Goal: Navigation & Orientation: Find specific page/section

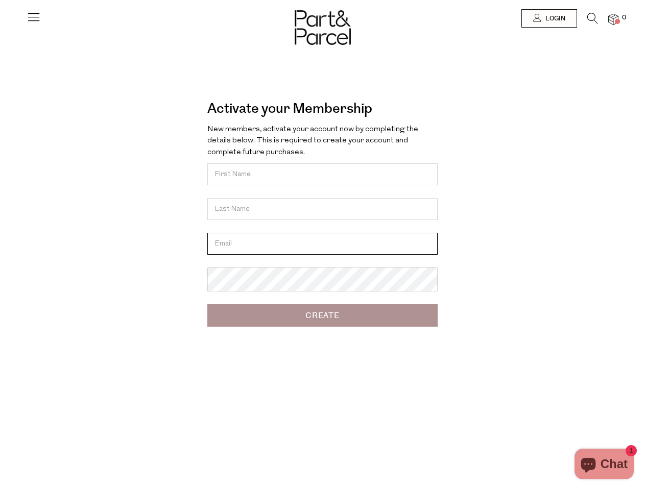
click at [322, 245] on input "email" at bounding box center [322, 244] width 230 height 22
click at [34, 21] on icon at bounding box center [34, 17] width 14 height 14
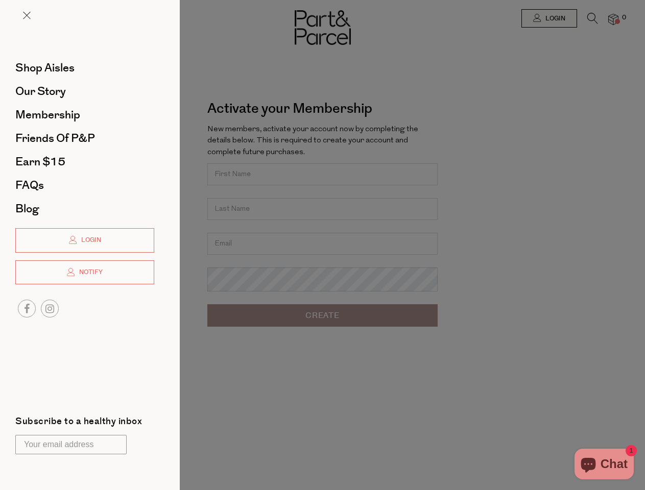
click at [548, 18] on div at bounding box center [322, 245] width 645 height 490
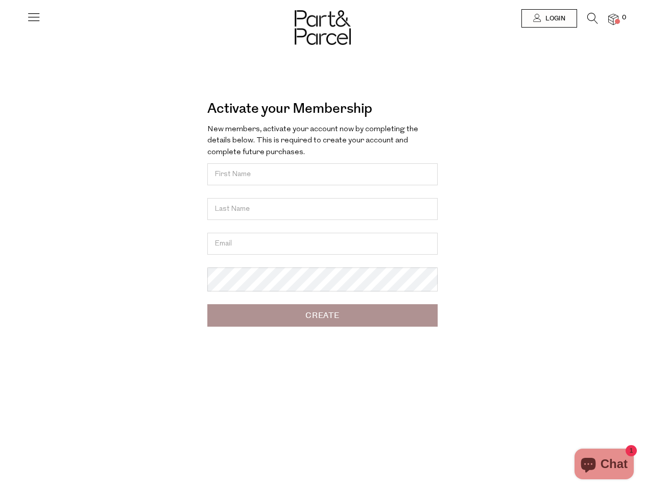
click at [592, 21] on icon at bounding box center [592, 18] width 11 height 11
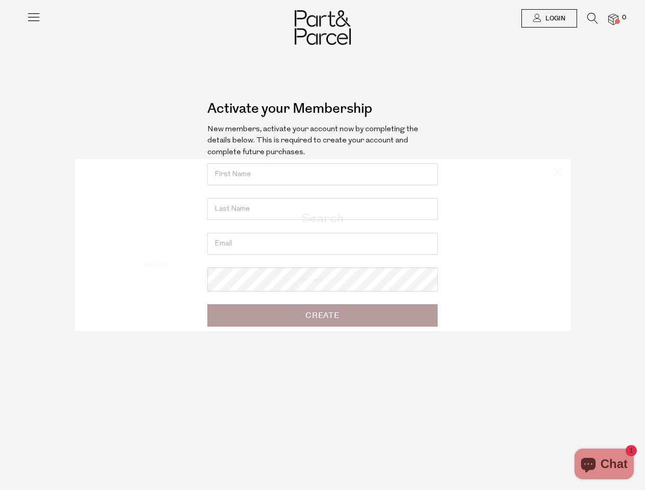
click at [613, 19] on div "Search" at bounding box center [322, 245] width 597 height 490
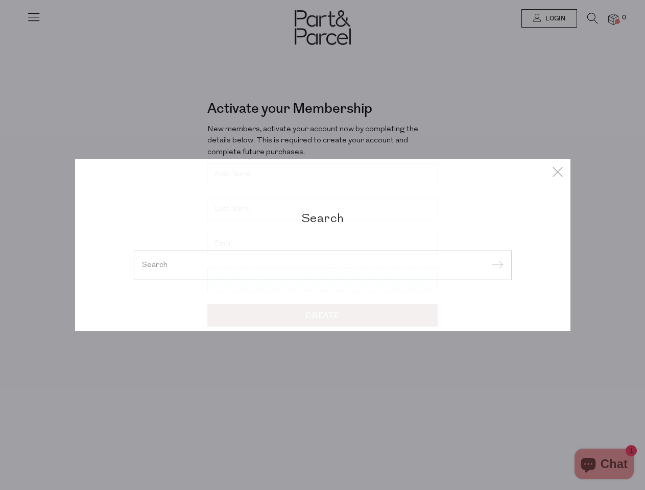
click at [0, 245] on div "Search" at bounding box center [322, 245] width 645 height 490
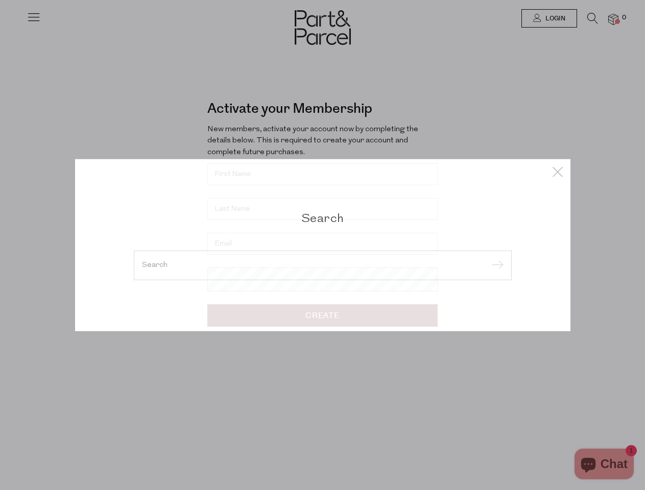
click at [0, 25] on div "Search" at bounding box center [322, 245] width 645 height 490
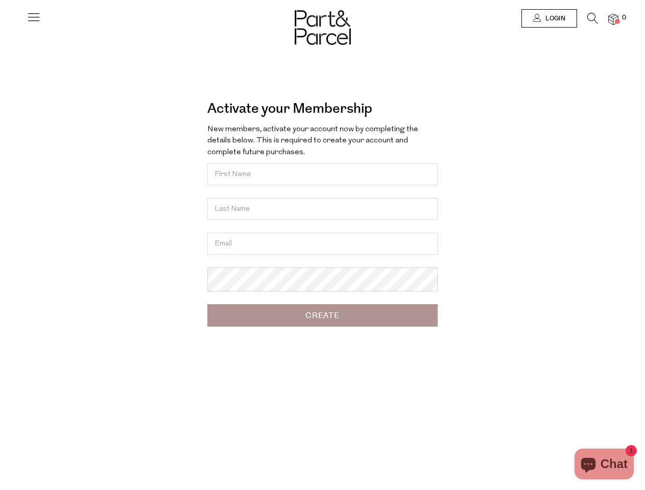
click at [0, 129] on body "Ready to stock up? Close No items in your parcel. Loading Join to Save on this …" at bounding box center [322, 332] width 645 height 665
click at [0, 245] on body "Ready to stock up? Close No items in your parcel. Loading Join to Save on this …" at bounding box center [322, 332] width 645 height 665
click at [0, 23] on div at bounding box center [322, 18] width 645 height 37
